Goal: Navigation & Orientation: Find specific page/section

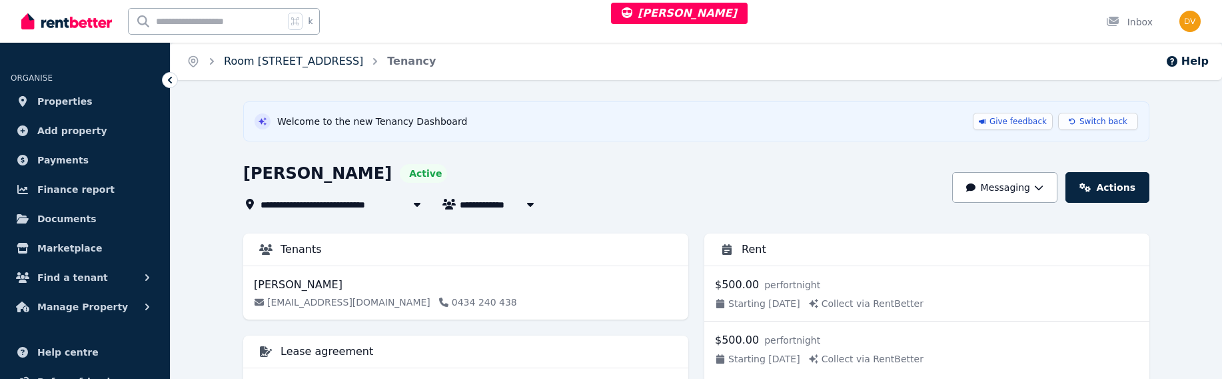
click at [315, 61] on link "Room [STREET_ADDRESS]" at bounding box center [293, 61] width 139 height 13
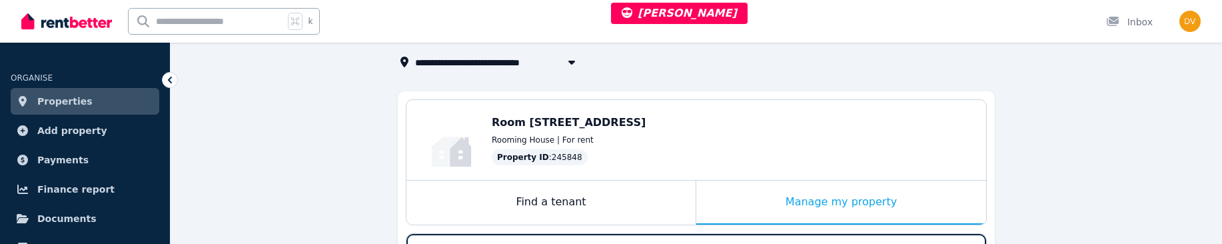
scroll to position [69, 0]
